Goal: Transaction & Acquisition: Subscribe to service/newsletter

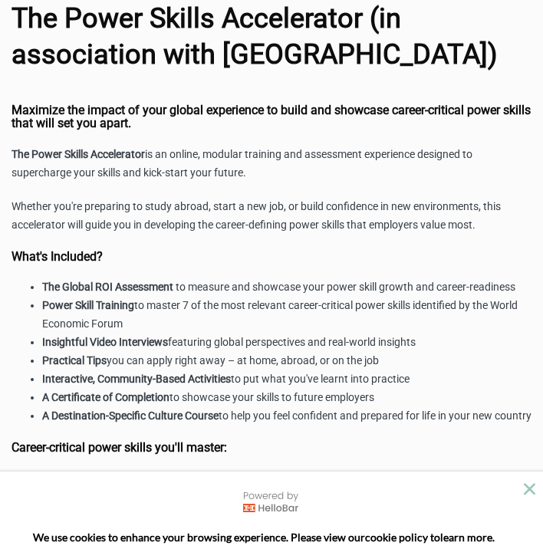
scroll to position [968, 0]
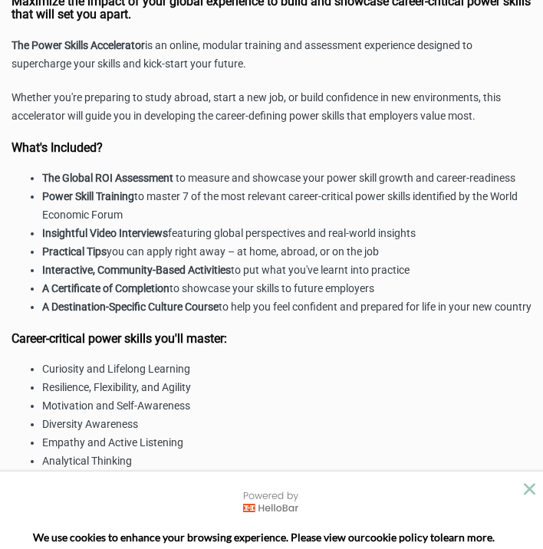
click at [203, 225] on li "Power Skill Training to master 7 of the most relevant career-critical power ski…" at bounding box center [286, 206] width 489 height 37
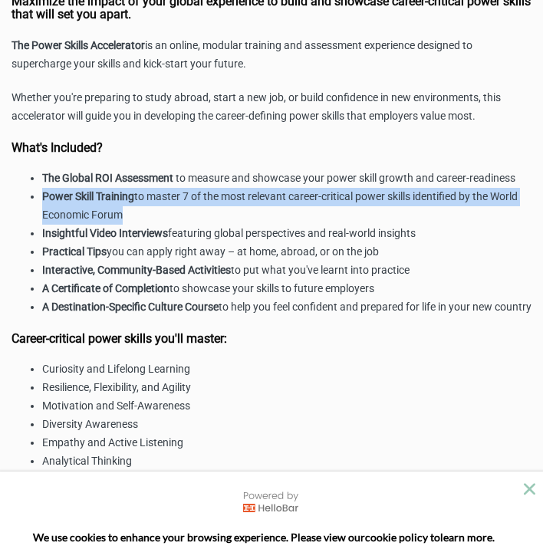
click at [203, 225] on li "Power Skill Training to master 7 of the most relevant career-critical power ski…" at bounding box center [286, 206] width 489 height 37
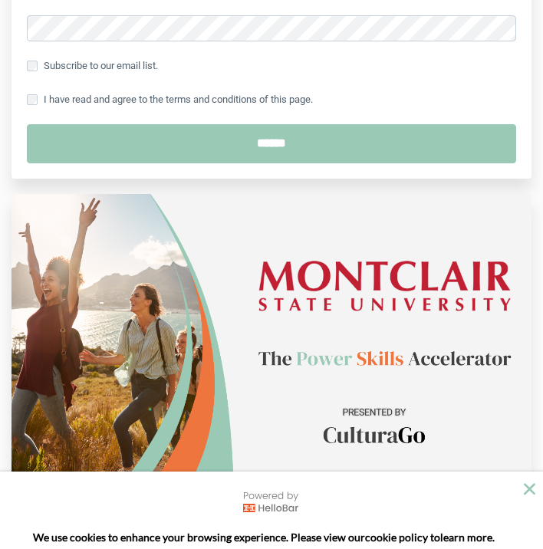
scroll to position [0, 0]
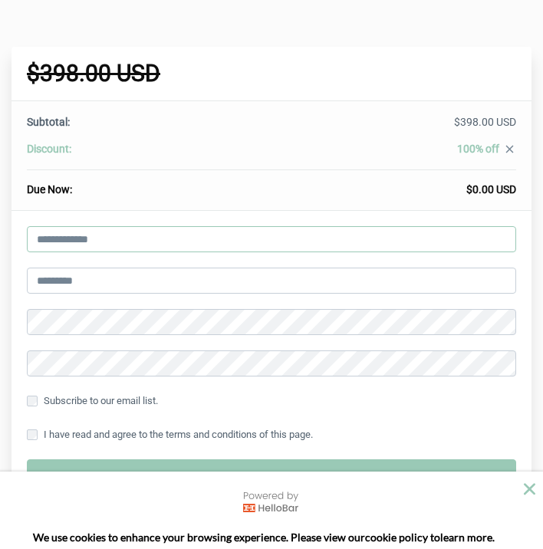
click at [181, 245] on input "email" at bounding box center [271, 239] width 489 height 26
type input "**********"
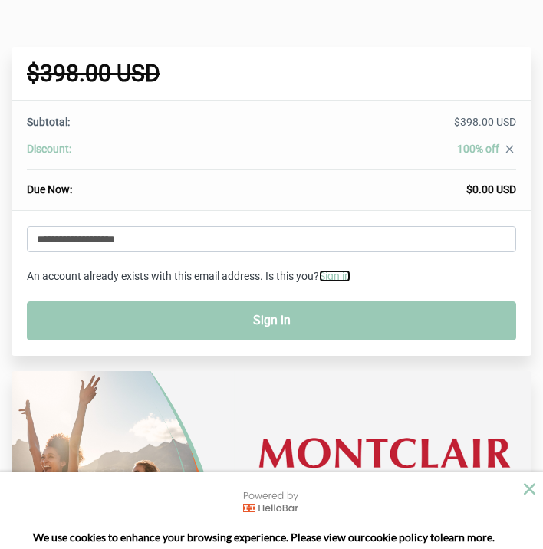
click at [351, 277] on link "Sign in" at bounding box center [334, 276] width 31 height 12
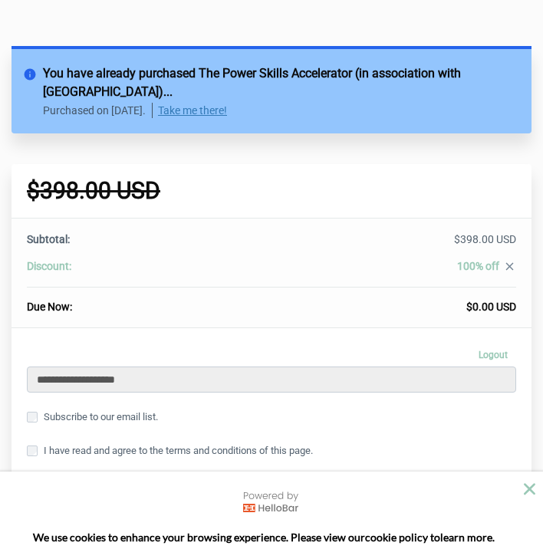
scroll to position [9, 0]
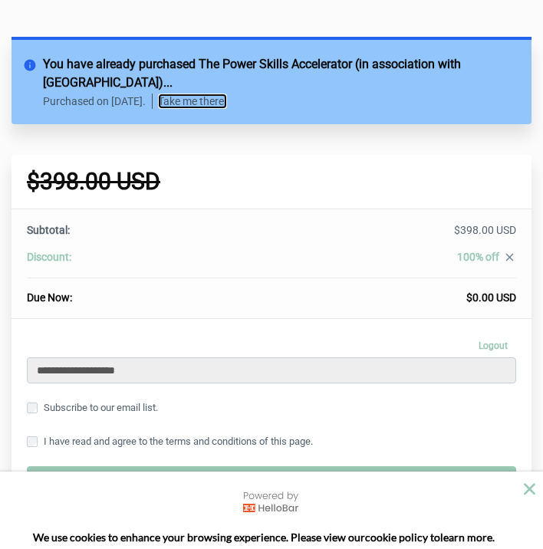
click at [222, 103] on link "Take me there!" at bounding box center [192, 101] width 69 height 15
